Goal: Task Accomplishment & Management: Use online tool/utility

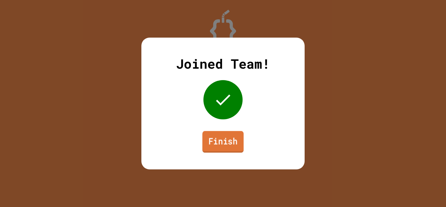
click at [217, 138] on link "Finish" at bounding box center [222, 142] width 41 height 22
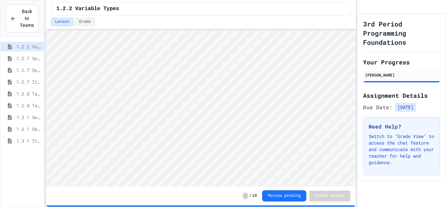
scroll to position [1, 0]
click at [25, 140] on span "1.3.1 Iteration Patterns/Trends" at bounding box center [28, 140] width 25 height 7
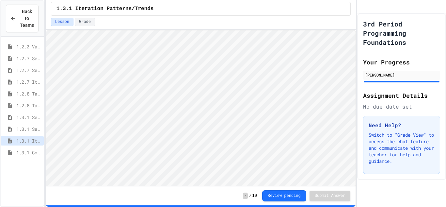
click at [28, 149] on span "1.3.1 Combined Algorithims" at bounding box center [28, 152] width 25 height 7
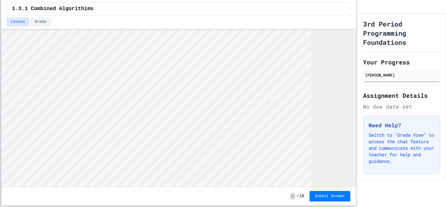
click at [0, 50] on div at bounding box center [0, 103] width 1 height 207
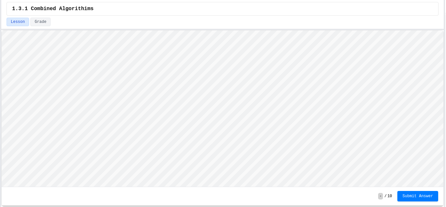
click at [445, 115] on div "Back to Teams 1.2.2 Variable Types 1.2.7 Sequencing 1.2.7 Selection 1.2.7 Itera…" at bounding box center [223, 103] width 446 height 207
click at [274, 14] on div "1.3.1 Combined Algorithims Lesson Grade - / 10 Submit Answer" at bounding box center [222, 103] width 442 height 207
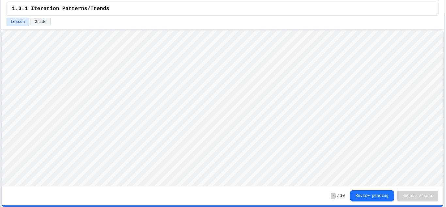
scroll to position [1, 0]
type textarea "*"
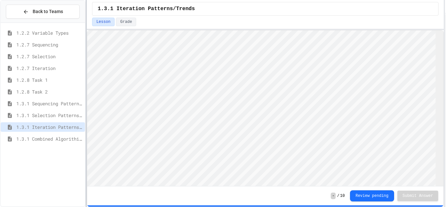
click at [85, 81] on div at bounding box center [85, 103] width 1 height 207
click at [68, 140] on span "1.3.1 Combined Algorithims" at bounding box center [48, 138] width 64 height 7
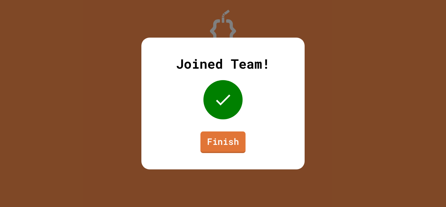
click at [222, 144] on link "Finish" at bounding box center [222, 142] width 45 height 22
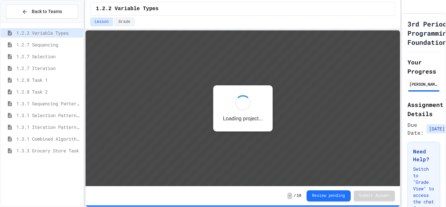
scroll to position [1, 0]
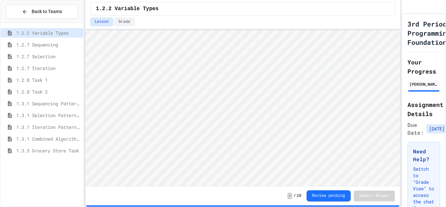
click at [44, 150] on span "1.3.3 Grocery Store Task" at bounding box center [48, 150] width 64 height 7
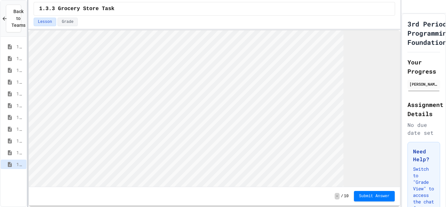
click at [27, 108] on div at bounding box center [27, 103] width 1 height 207
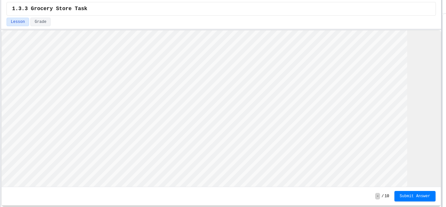
click at [442, 96] on div at bounding box center [441, 103] width 1 height 207
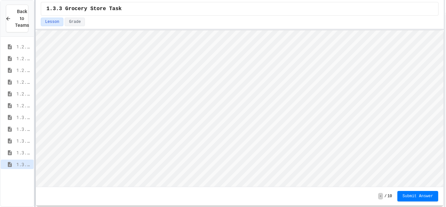
click at [36, 108] on div at bounding box center [34, 103] width 1 height 207
click at [20, 153] on span "1.3.1 Combined Algorithims" at bounding box center [23, 152] width 15 height 7
click at [19, 165] on span "1.3.3 Grocery Store Task" at bounding box center [23, 164] width 15 height 7
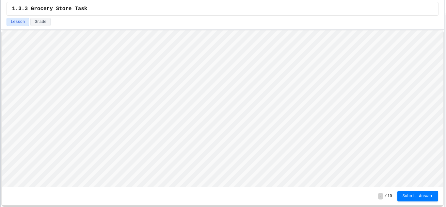
click at [0, 112] on div at bounding box center [0, 103] width 1 height 207
click at [228, 13] on div "1.3.3 Grocery Store Task Lesson Grade - / 10 Submit Answer" at bounding box center [222, 103] width 442 height 207
type textarea "**********"
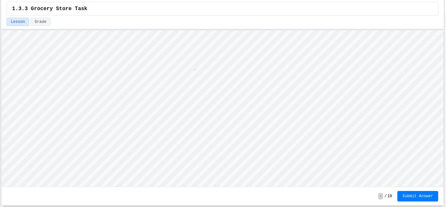
scroll to position [1, 5]
type textarea "***"
type textarea "*"
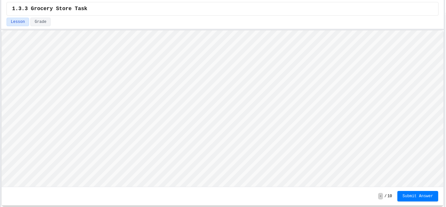
type textarea "**********"
type textarea "*"
click at [415, 197] on span "Submit Answer" at bounding box center [417, 195] width 31 height 5
